Goal: Information Seeking & Learning: Learn about a topic

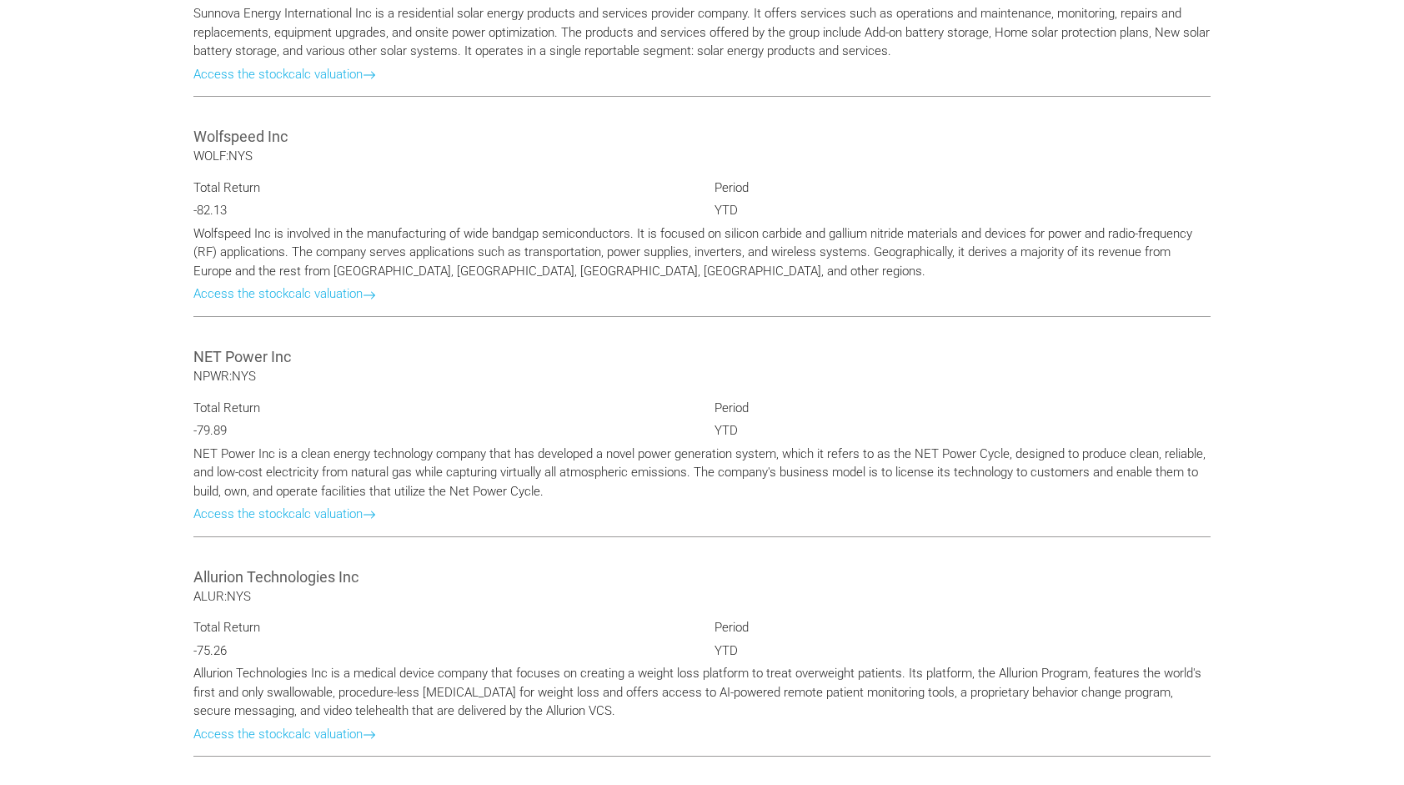
scroll to position [1334, 0]
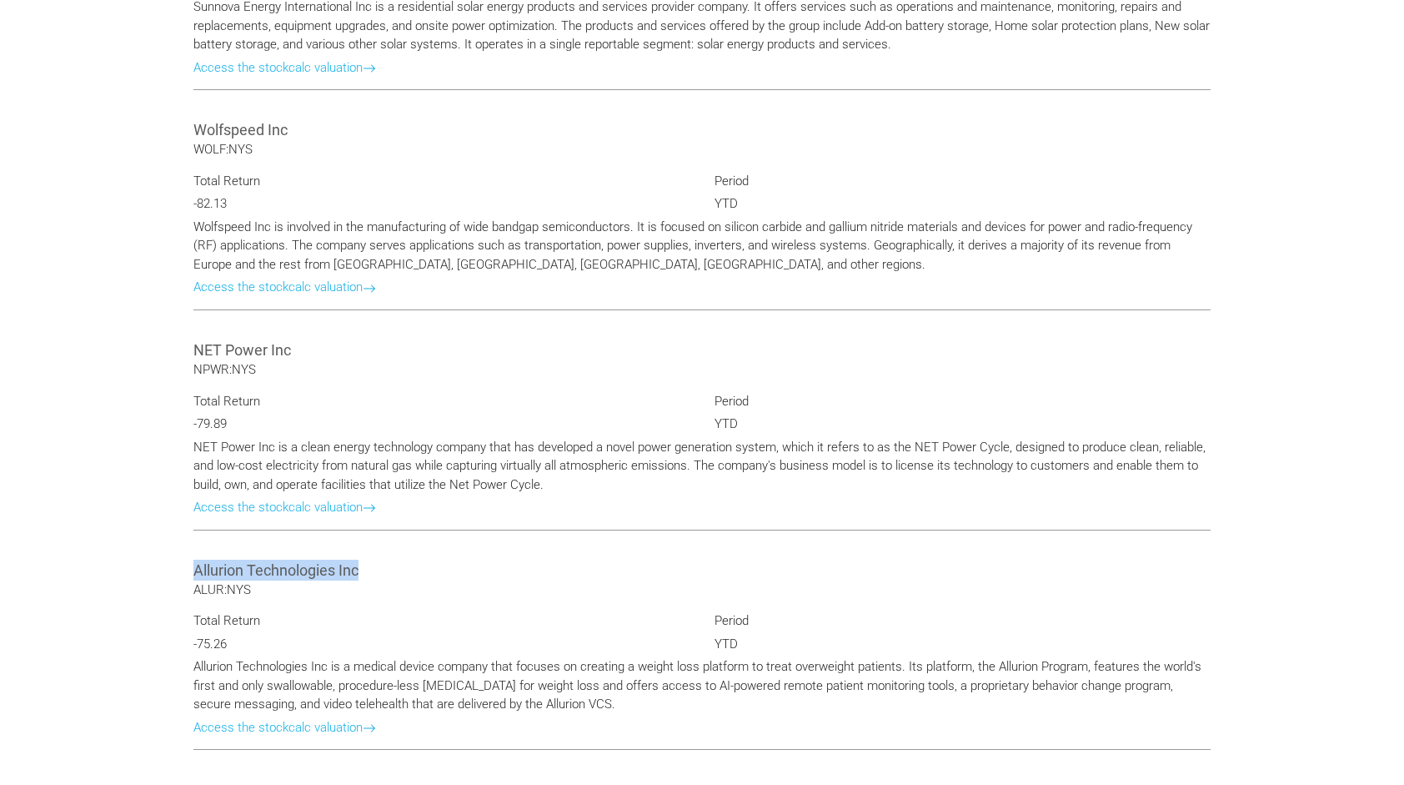
drag, startPoint x: 372, startPoint y: 543, endPoint x: 183, endPoint y: 534, distance: 188.7
click at [183, 543] on div "Allurion Technologies Inc ALUR:NYS Total Return -75.26 Period YTD Allurion Tech…" at bounding box center [702, 653] width 1042 height 220
drag, startPoint x: 183, startPoint y: 534, endPoint x: 249, endPoint y: 542, distance: 66.4
copy Inc "Allurion Technologies Inc"
